Goal: Information Seeking & Learning: Learn about a topic

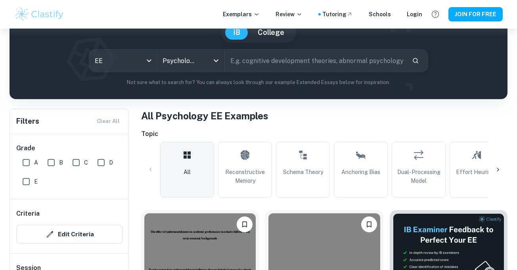
scroll to position [80, 0]
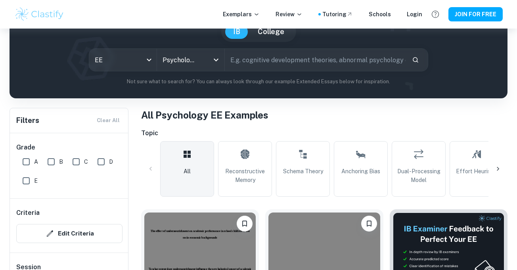
click at [341, 63] on input "text" at bounding box center [315, 60] width 181 height 22
type input "m"
type input "negative impacts of social media on memory and attention span"
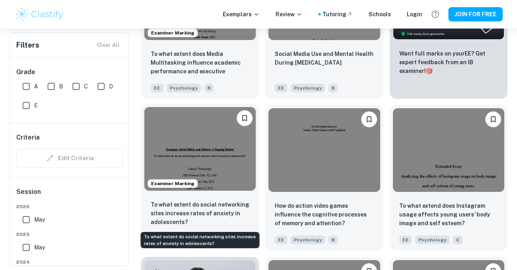
scroll to position [325, 0]
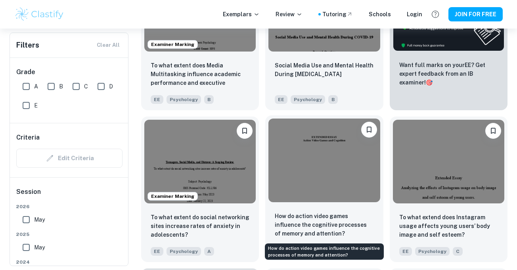
click at [326, 222] on p "How do action video games influence the cognitive processes of memory and atten…" at bounding box center [324, 225] width 99 height 26
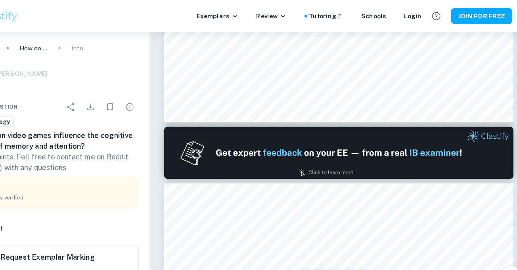
scroll to position [318, 0]
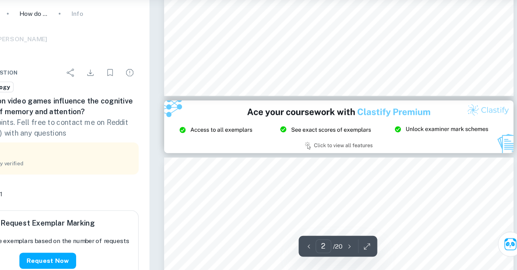
type input "3"
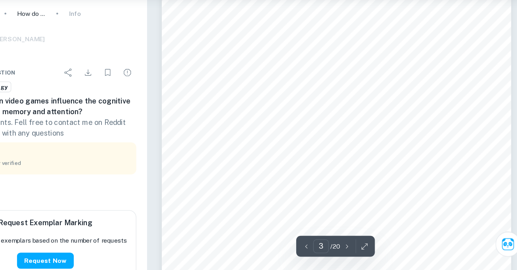
scroll to position [1065, 0]
